Goal: Task Accomplishment & Management: Use online tool/utility

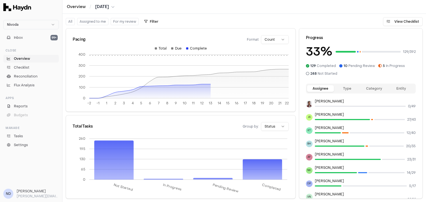
scroll to position [103, 0]
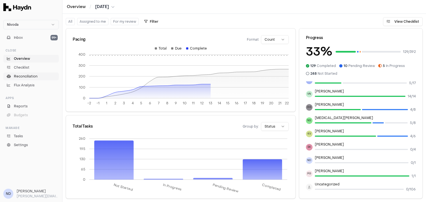
click at [23, 77] on span "Reconciliation" at bounding box center [26, 76] width 24 height 5
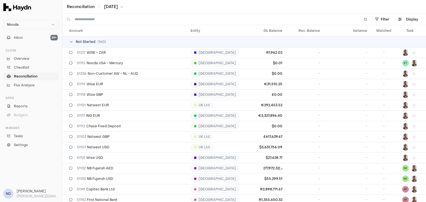
click at [88, 18] on input at bounding box center [214, 19] width 279 height 11
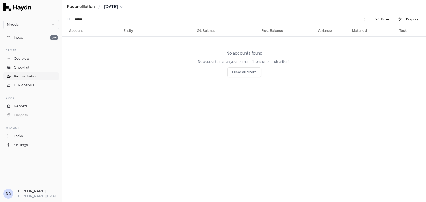
drag, startPoint x: 102, startPoint y: 19, endPoint x: 47, endPoint y: 19, distance: 54.4
click at [47, 19] on div "Nivoda Inbox 99+ Close Overview Checklist Reconciliation Flux Analysis Apps Rep…" at bounding box center [213, 101] width 426 height 202
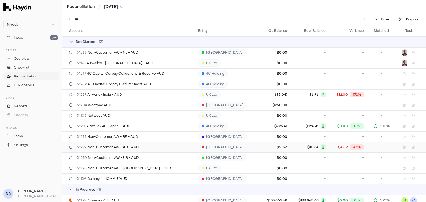
type input "***"
click at [128, 149] on span "51229 Non-Customer AW - AU - AUD" at bounding box center [108, 147] width 62 height 4
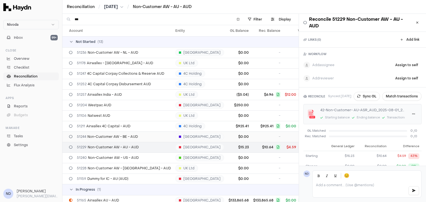
scroll to position [61, 0]
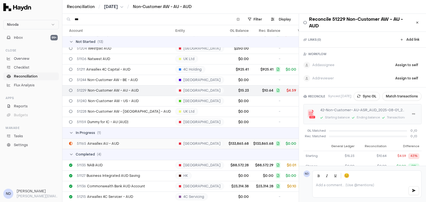
click at [118, 142] on div "51165 Airwallex AU - AUD" at bounding box center [120, 144] width 102 height 4
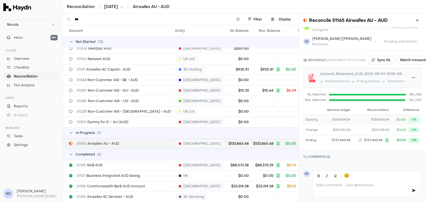
scroll to position [40, 0]
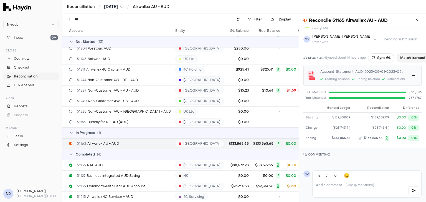
click at [402, 55] on button "Match transactions" at bounding box center [416, 58] width 39 height 9
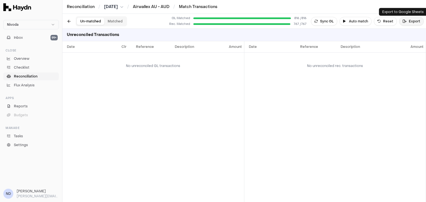
click at [412, 25] on button "Export" at bounding box center [411, 21] width 25 height 9
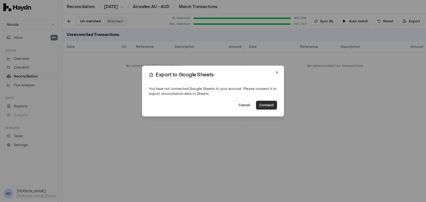
click at [264, 107] on button "Connect" at bounding box center [266, 105] width 21 height 9
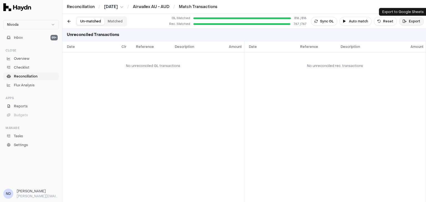
click at [409, 22] on button "Export" at bounding box center [411, 21] width 25 height 9
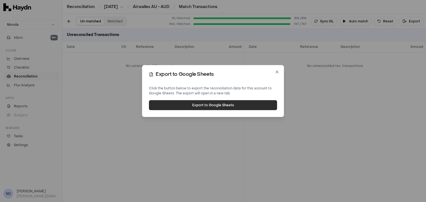
click at [238, 106] on button "Export to Google Sheets" at bounding box center [213, 105] width 128 height 10
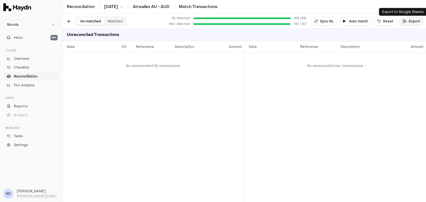
click at [409, 22] on button "Export" at bounding box center [411, 21] width 25 height 9
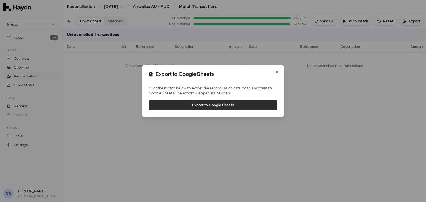
click at [227, 103] on button "Export to Google Sheets" at bounding box center [213, 105] width 128 height 10
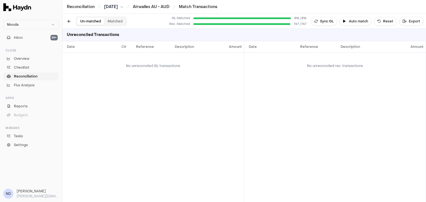
click at [118, 19] on button "Matched" at bounding box center [115, 21] width 22 height 7
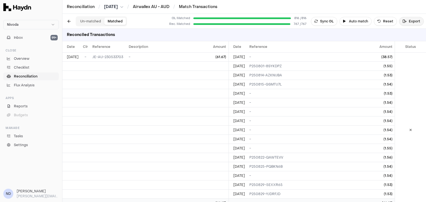
click at [414, 21] on button "Export" at bounding box center [411, 21] width 25 height 9
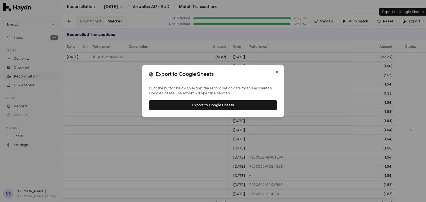
click at [226, 107] on div "Click the button below to export the reconciliation data for this account to Go…" at bounding box center [213, 98] width 128 height 24
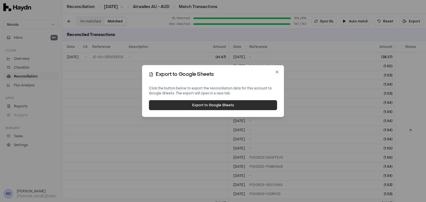
click at [211, 105] on button "Export to Google Sheets" at bounding box center [213, 105] width 128 height 10
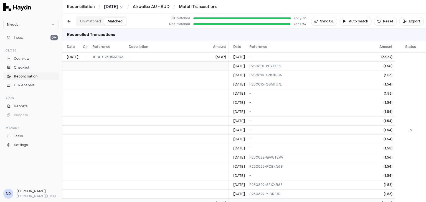
scroll to position [0, 9]
